Goal: Find specific page/section: Find specific page/section

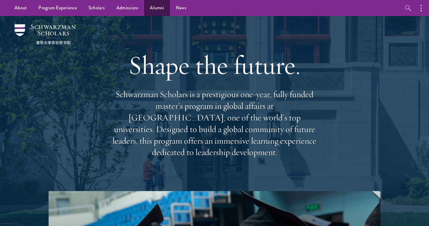
click at [155, 9] on link "Alumni" at bounding box center [157, 8] width 26 height 16
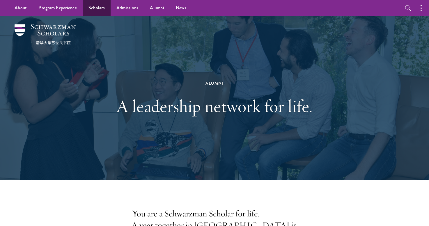
click at [90, 8] on link "Scholars" at bounding box center [97, 8] width 28 height 16
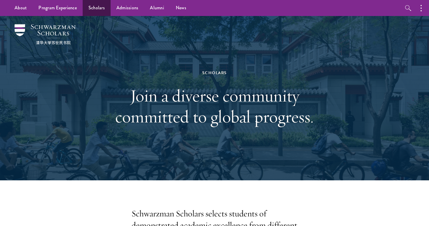
click at [96, 7] on link "Scholars" at bounding box center [97, 8] width 28 height 16
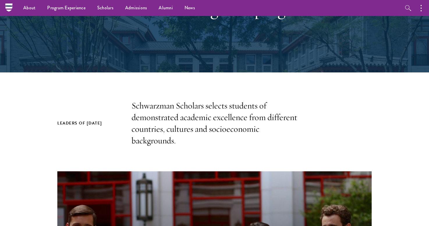
scroll to position [100, 0]
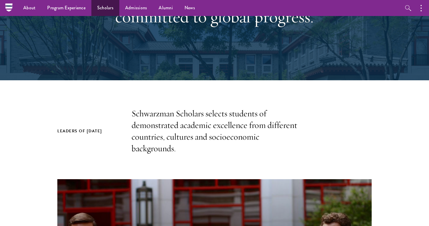
click at [108, 7] on link "Scholars" at bounding box center [105, 8] width 28 height 16
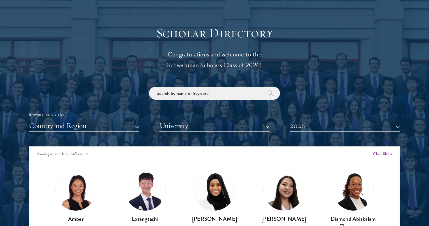
scroll to position [632, 0]
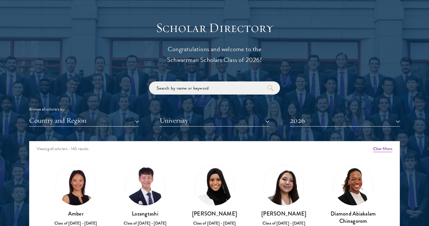
click at [396, 119] on button "2026" at bounding box center [345, 121] width 110 height 12
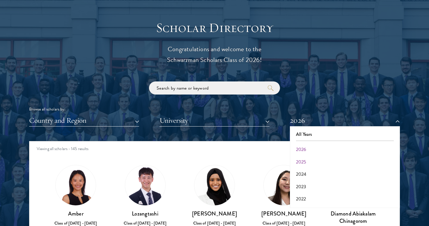
click at [303, 161] on button "2025" at bounding box center [345, 162] width 107 height 12
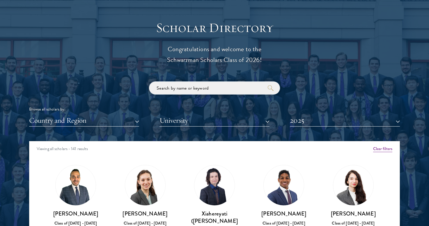
click at [164, 88] on input "search" at bounding box center [214, 88] width 131 height 13
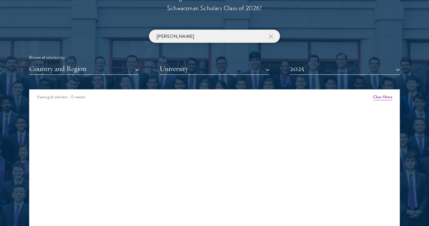
scroll to position [686, 0]
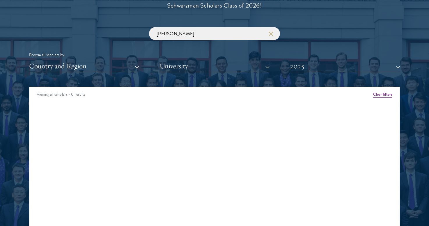
click at [399, 65] on button "2025" at bounding box center [345, 66] width 110 height 12
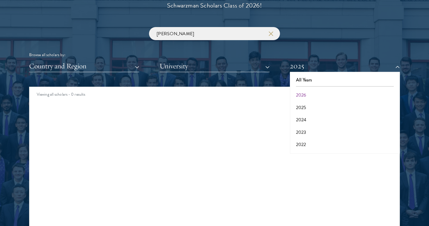
click at [305, 76] on button "All Years" at bounding box center [345, 80] width 107 height 12
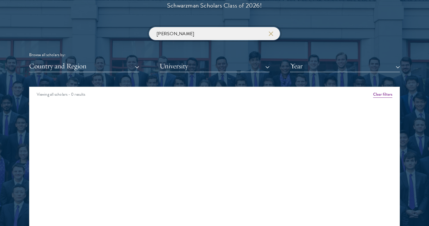
click at [182, 32] on input "[PERSON_NAME]" at bounding box center [214, 33] width 131 height 13
click at [181, 32] on input "[PERSON_NAME]" at bounding box center [214, 33] width 131 height 13
drag, startPoint x: 189, startPoint y: 32, endPoint x: 148, endPoint y: 30, distance: 40.5
click at [148, 30] on div "[PERSON_NAME] Browse all scholars by: Country and Region All Countries and Regi…" at bounding box center [214, 49] width 371 height 45
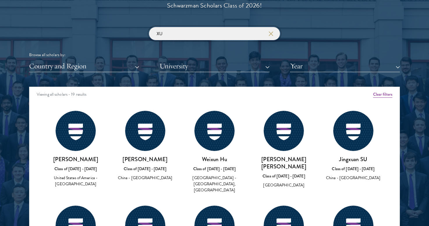
click button "submit" at bounding box center [0, 0] width 0 height 0
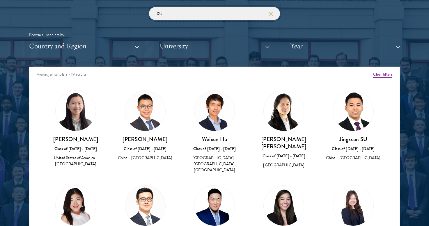
scroll to position [707, 0]
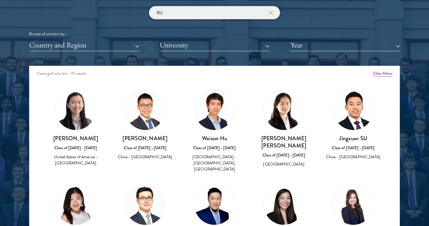
drag, startPoint x: 154, startPoint y: 12, endPoint x: 150, endPoint y: 12, distance: 4.4
click at [150, 12] on input "XU" at bounding box center [214, 12] width 131 height 13
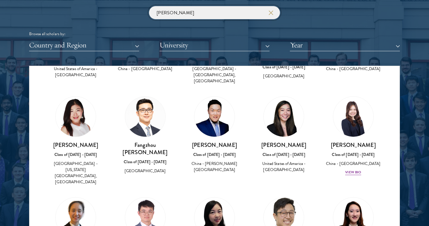
scroll to position [76, 0]
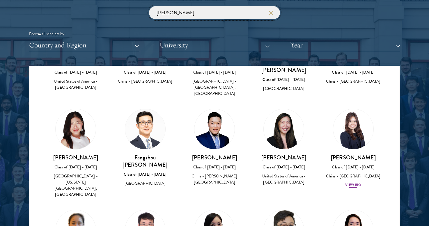
type input "[PERSON_NAME]"
click at [355, 120] on img at bounding box center [353, 129] width 44 height 44
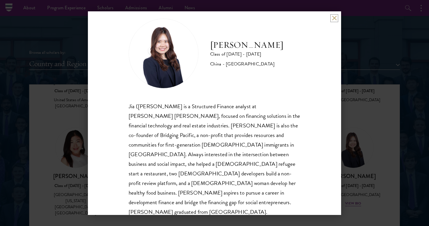
scroll to position [9, 0]
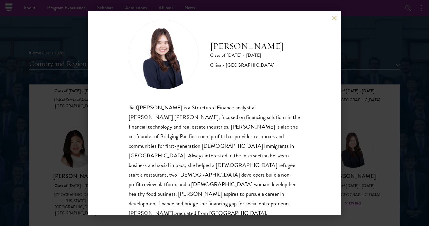
click at [335, 17] on button at bounding box center [334, 18] width 5 height 5
